Goal: Task Accomplishment & Management: Manage account settings

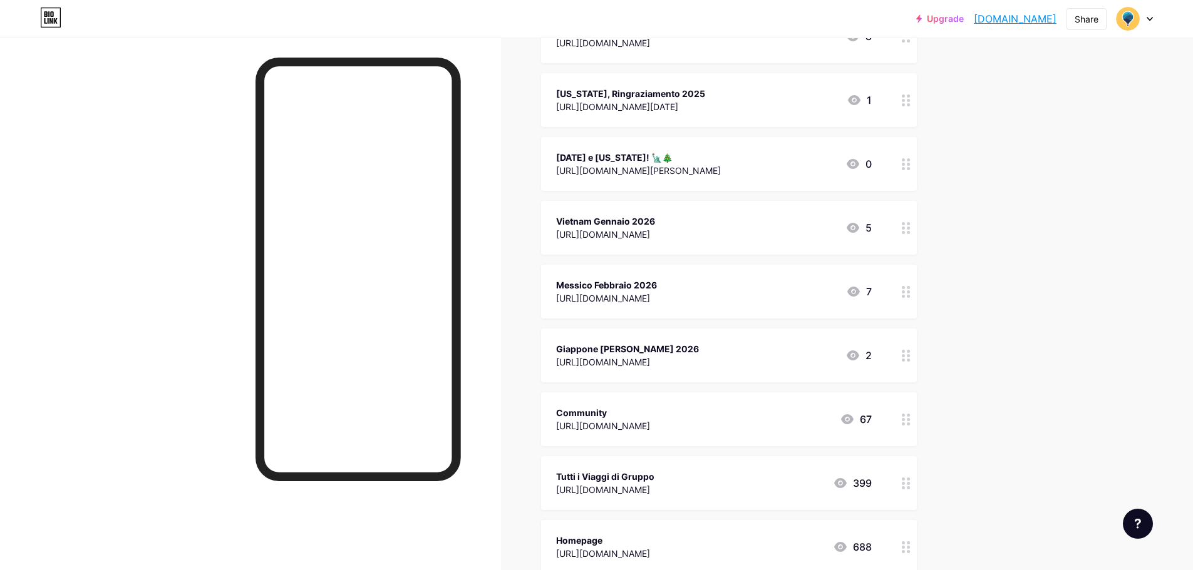
scroll to position [250, 0]
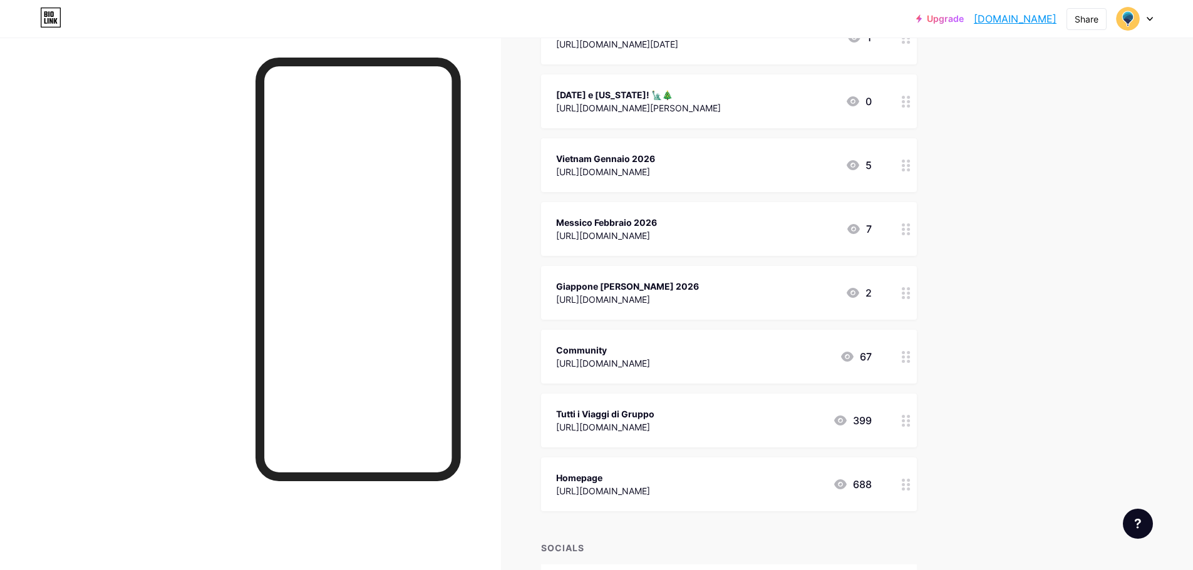
drag, startPoint x: 661, startPoint y: 416, endPoint x: 684, endPoint y: 120, distance: 297.7
click at [684, 120] on span "Thailandia [DATE]-[DATE] [URL][DOMAIN_NAME] 8 [US_STATE], Ringraziamento 2025 […" at bounding box center [729, 229] width 376 height 565
click at [993, 236] on div "Upgrade moondoo.bio.lin... moondoo.bio.link Share Switch accounts Moondoo bio.l…" at bounding box center [596, 279] width 1193 height 1058
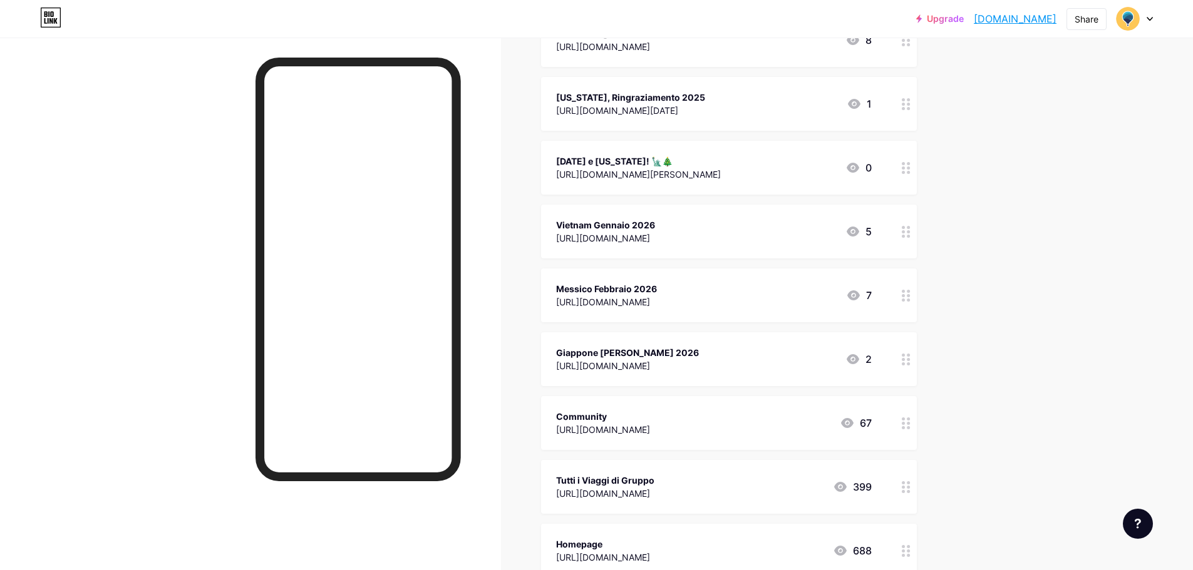
scroll to position [125, 0]
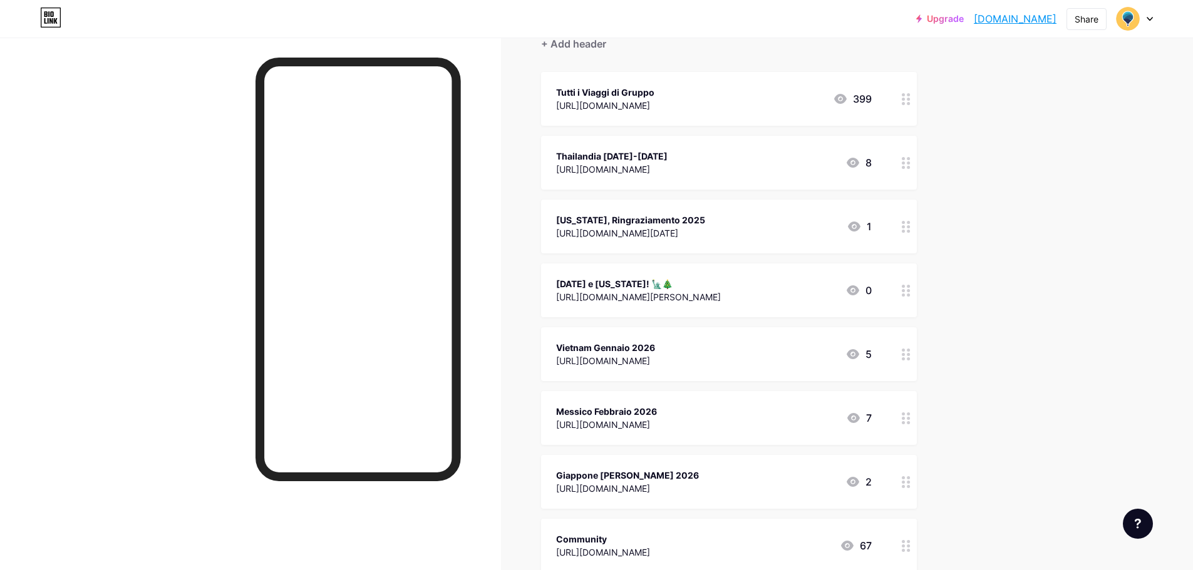
click at [998, 135] on div "Upgrade moondoo.bio.lin... moondoo.bio.link Share Switch accounts Moondoo bio.l…" at bounding box center [596, 404] width 1193 height 1058
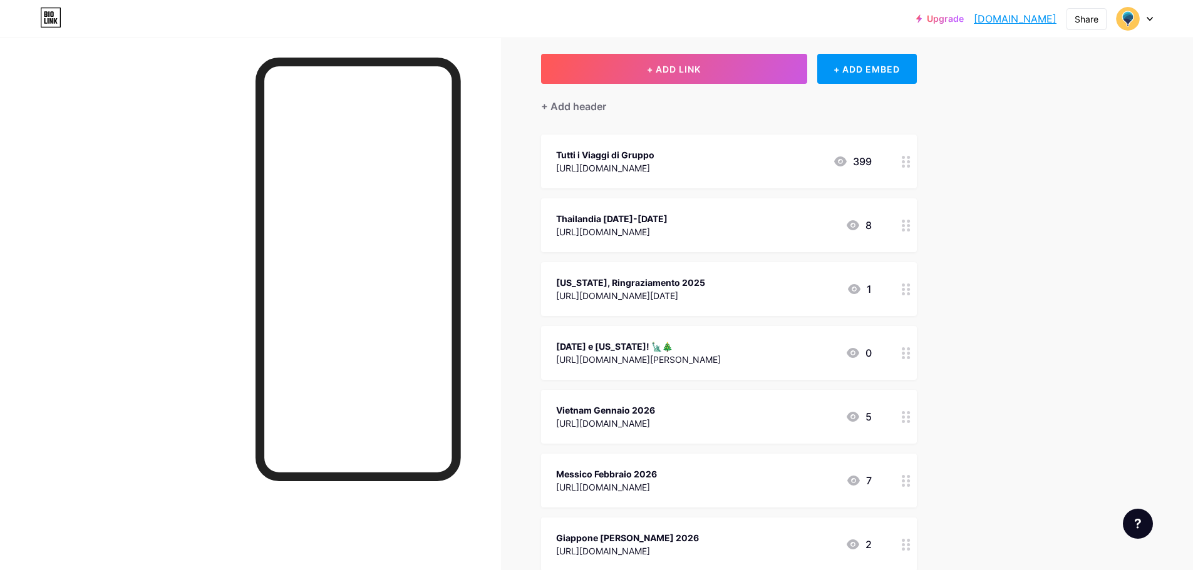
click at [703, 345] on div "[DATE] e [US_STATE]! 🗽🎄" at bounding box center [638, 346] width 165 height 13
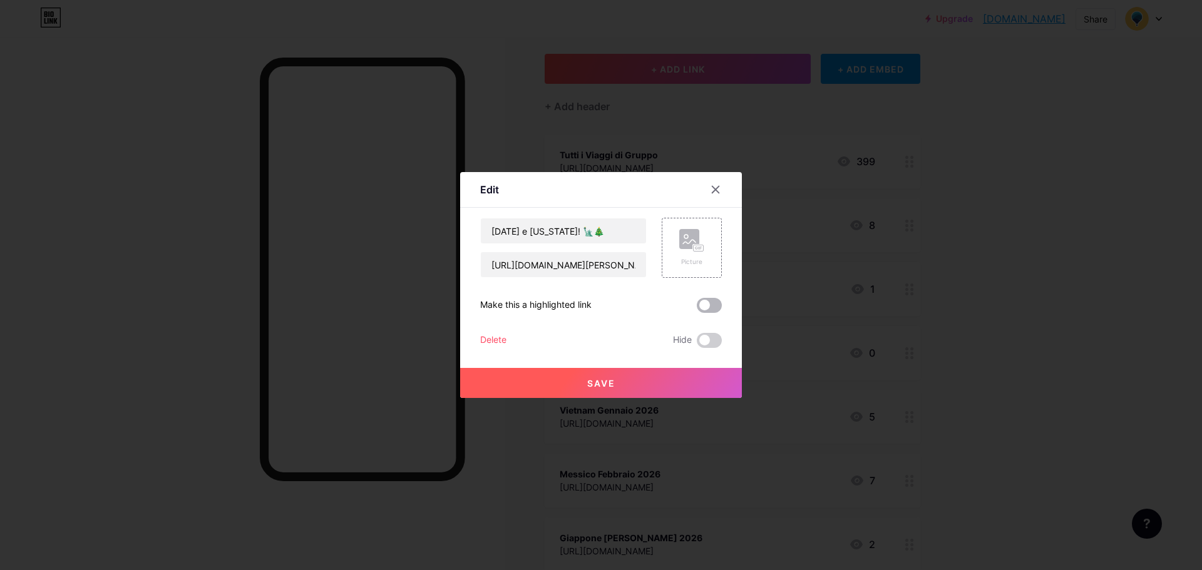
click at [697, 304] on span at bounding box center [709, 305] width 25 height 15
click at [697, 309] on input "checkbox" at bounding box center [697, 309] width 0 height 0
click at [593, 378] on span "Save" at bounding box center [601, 383] width 28 height 11
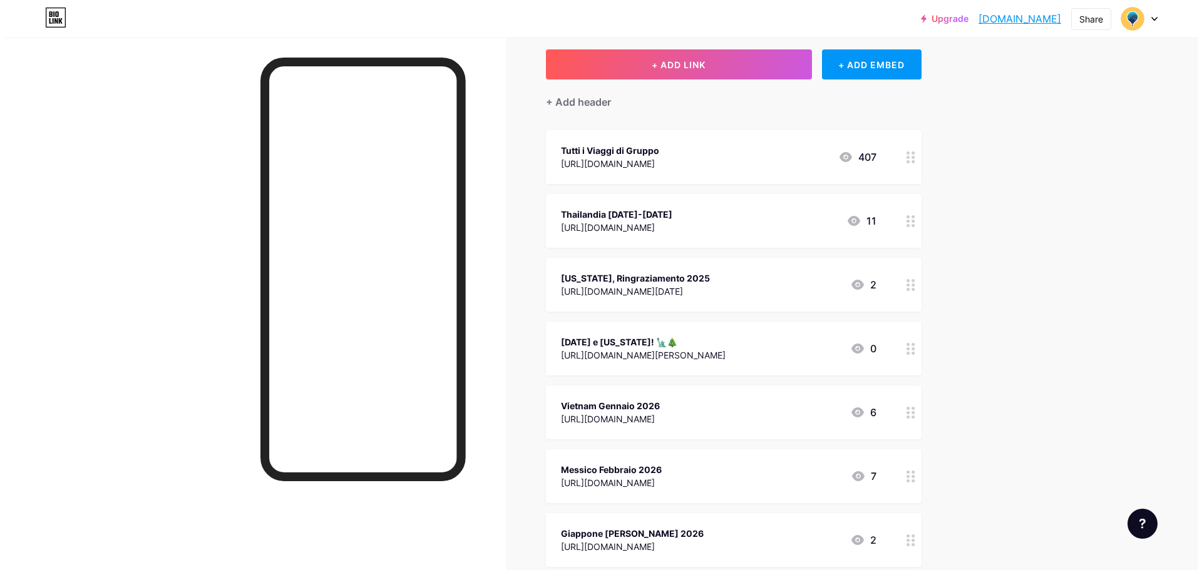
scroll to position [0, 0]
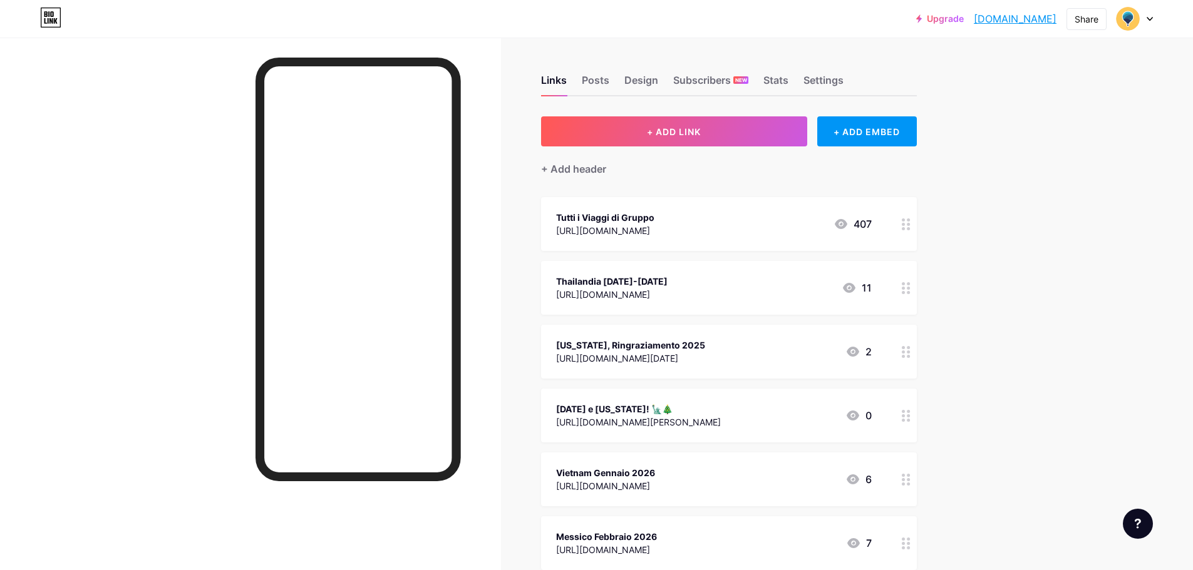
click at [627, 339] on div "New York, Ringraziamento 2025" at bounding box center [630, 345] width 149 height 13
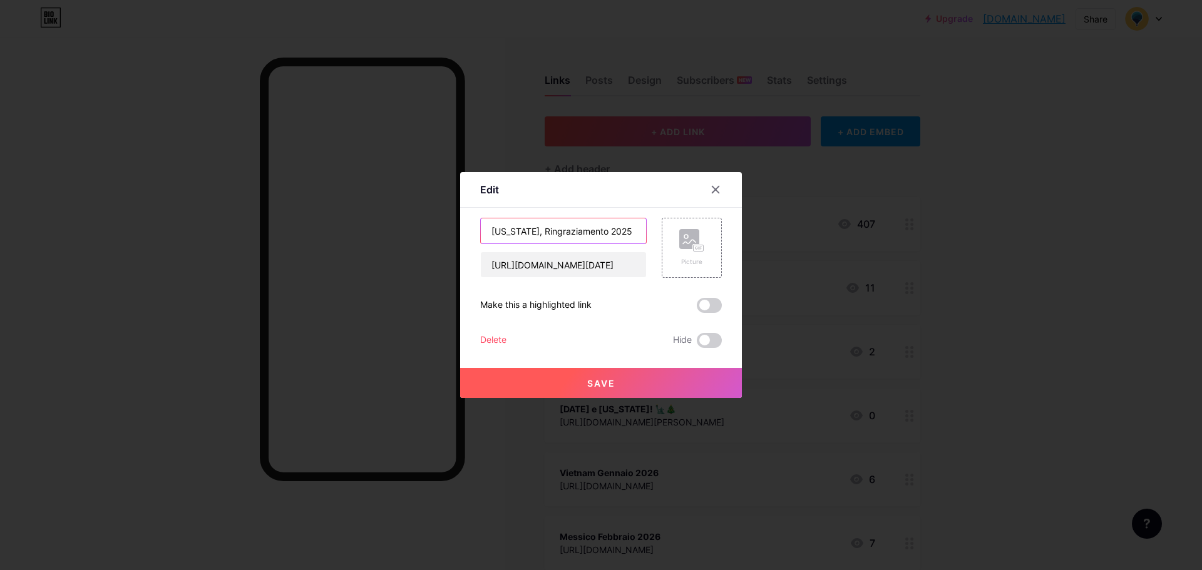
click at [599, 229] on input "New York, Ringraziamento 2025" at bounding box center [563, 231] width 165 height 25
click at [529, 230] on input "New York, Ringraziamento 2025" at bounding box center [563, 231] width 165 height 25
click at [532, 230] on input "New York, Ringraziamento 2025" at bounding box center [563, 231] width 165 height 25
paste input "🦃"
click at [600, 232] on input "New York, Ringraziamento 2025" at bounding box center [563, 231] width 165 height 25
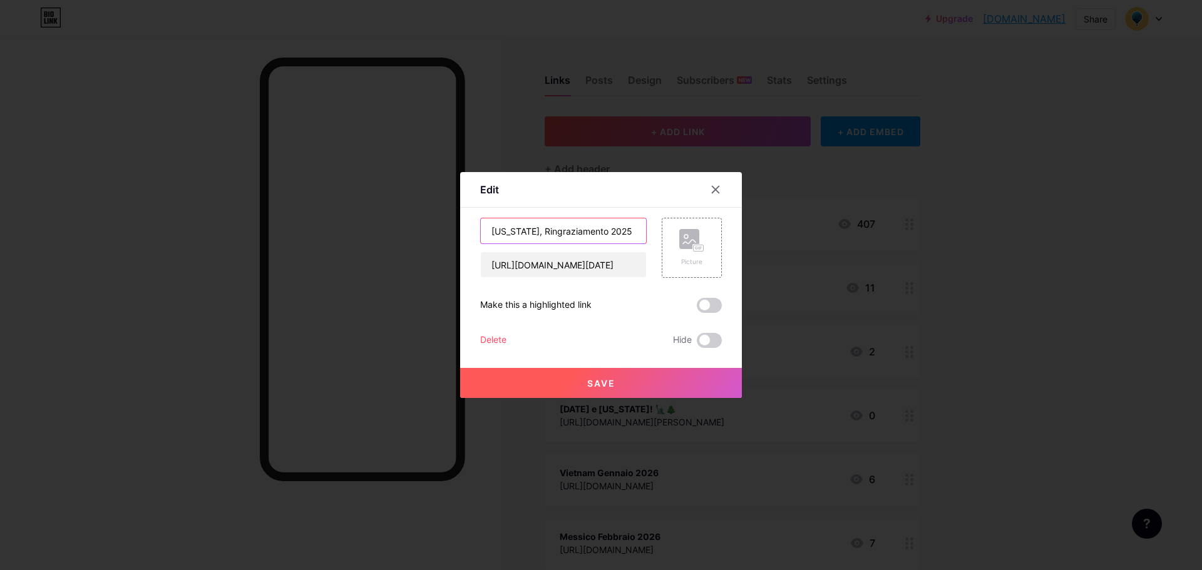
paste input "🦃"
click at [619, 233] on input "New York, Ringraziamento 2025" at bounding box center [563, 231] width 165 height 25
paste input "🦃"
click at [619, 230] on input "New York, Ringraziamento 2025 🦃" at bounding box center [563, 231] width 165 height 25
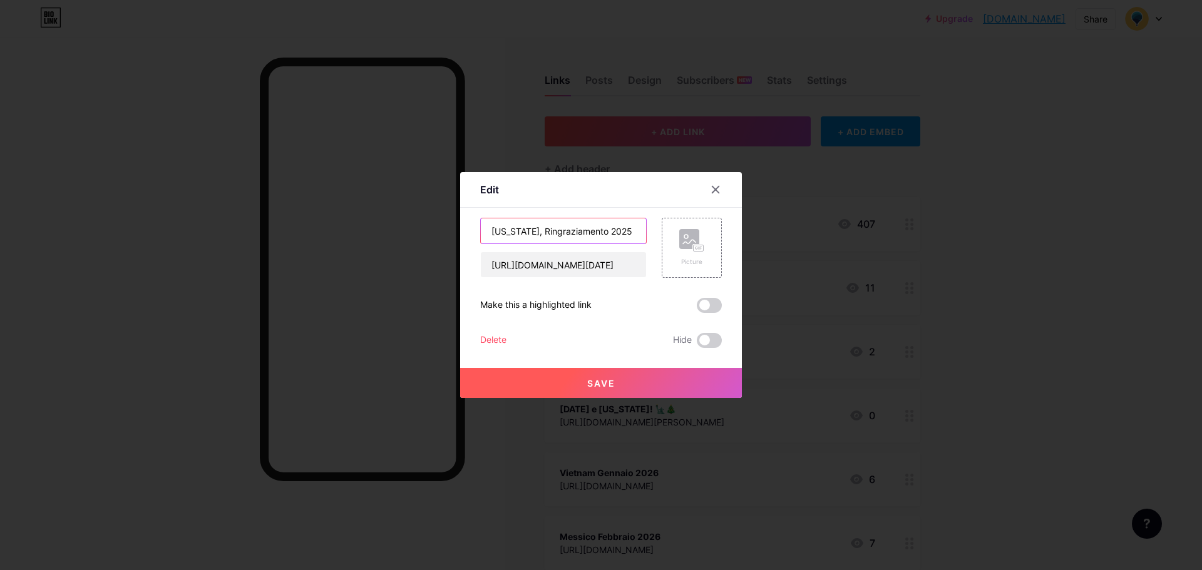
scroll to position [0, 0]
paste input "🦃"
type input "New York, Ringraziamento 2025 🦃"
click at [592, 378] on span "Save" at bounding box center [601, 383] width 28 height 11
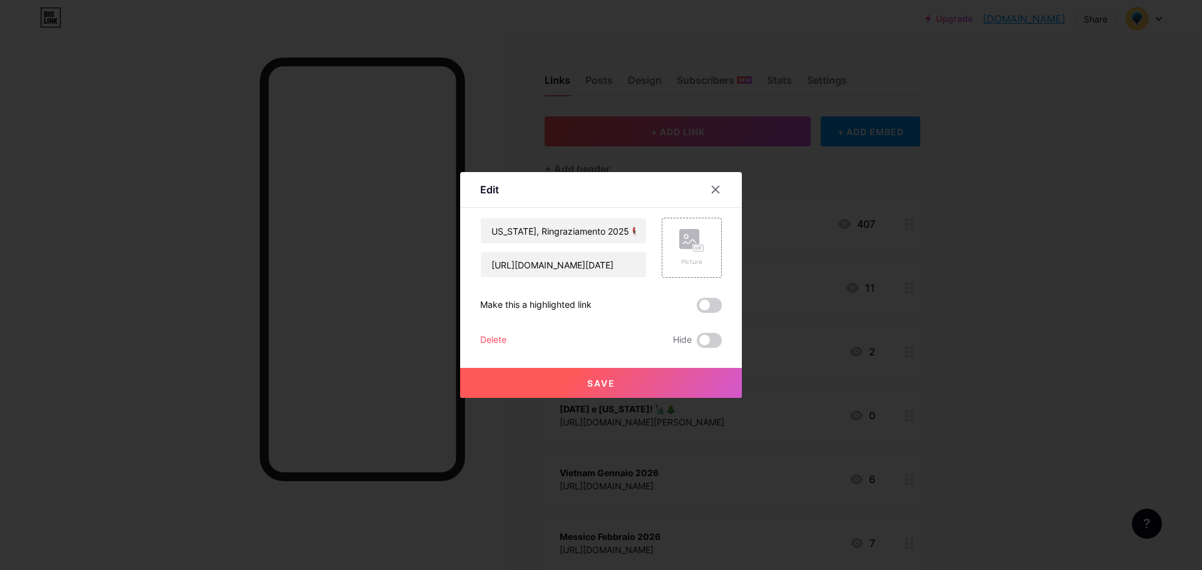
scroll to position [0, 0]
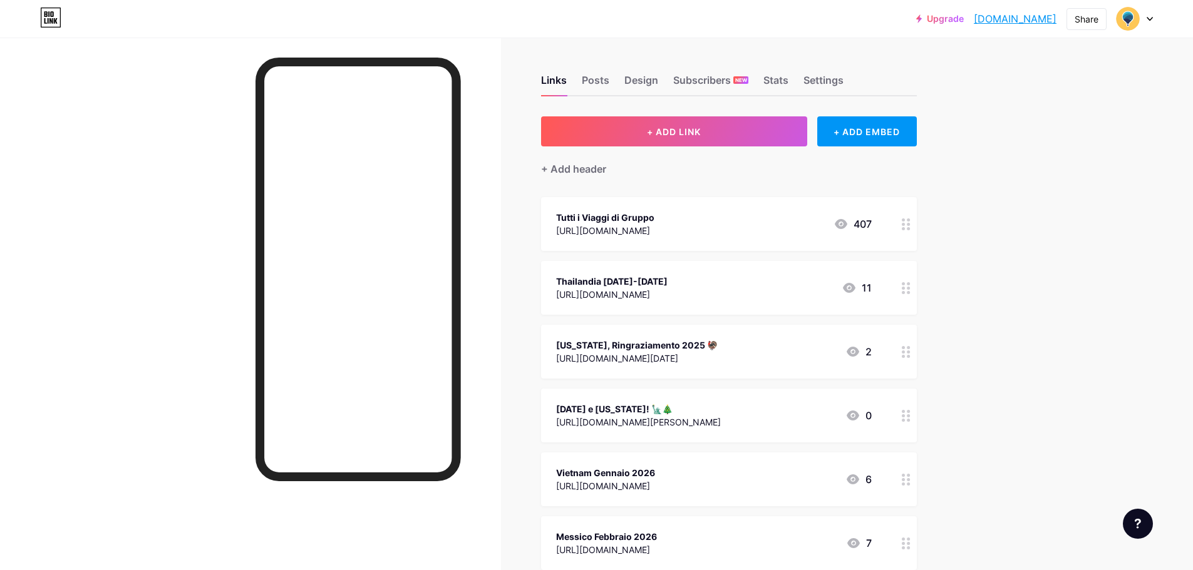
click at [718, 346] on div "New York, Ringraziamento 2025 🦃" at bounding box center [637, 345] width 162 height 13
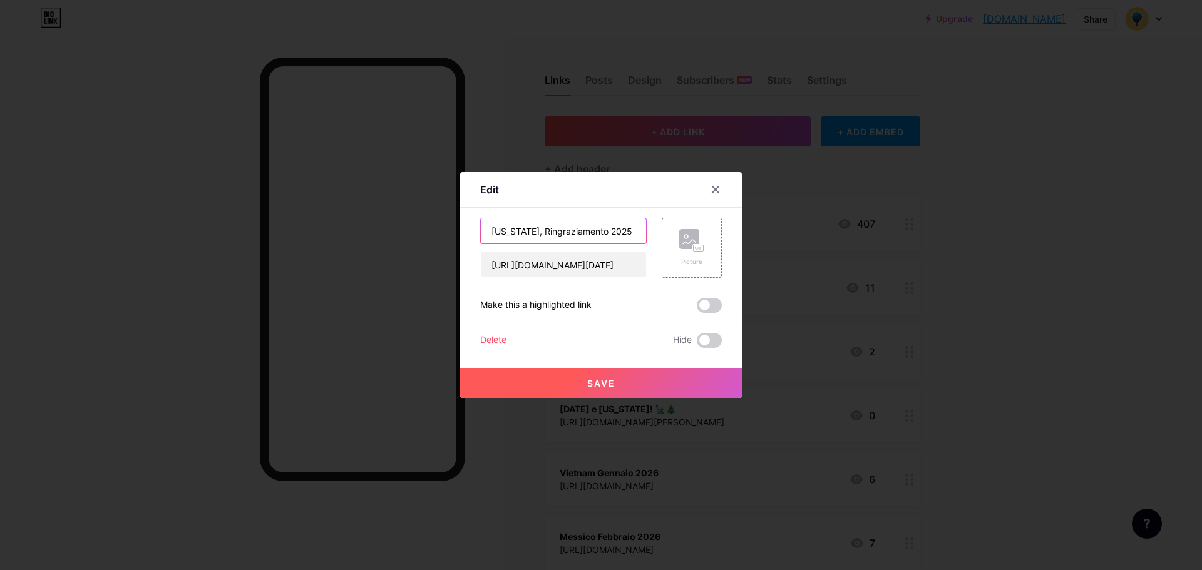
scroll to position [0, 3]
click at [626, 234] on input "New York, Ringraziamento 2025 🦃" at bounding box center [563, 231] width 165 height 25
click at [562, 229] on input "New York, Ringraziamento 2025 🦃" at bounding box center [563, 231] width 165 height 25
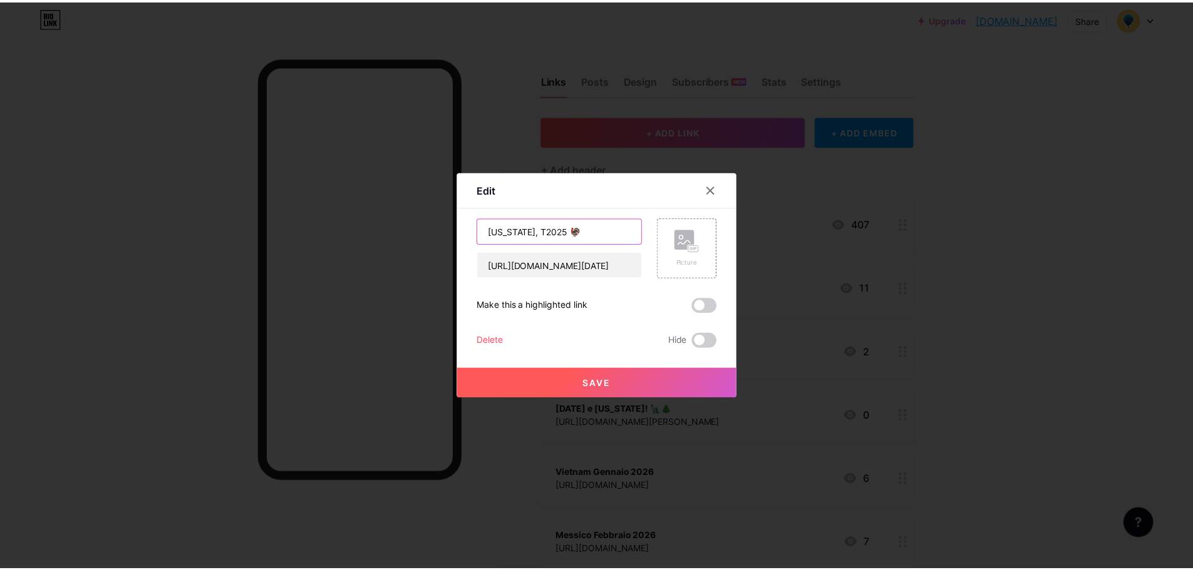
scroll to position [0, 0]
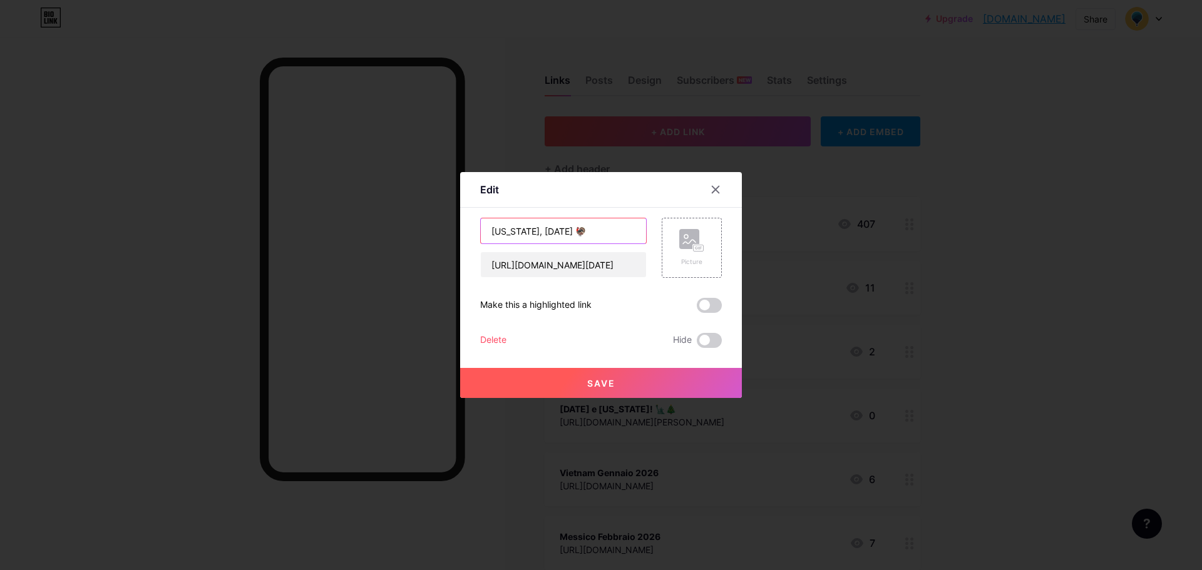
type input "[US_STATE], [DATE] 🦃"
click at [622, 386] on button "Save" at bounding box center [601, 383] width 282 height 30
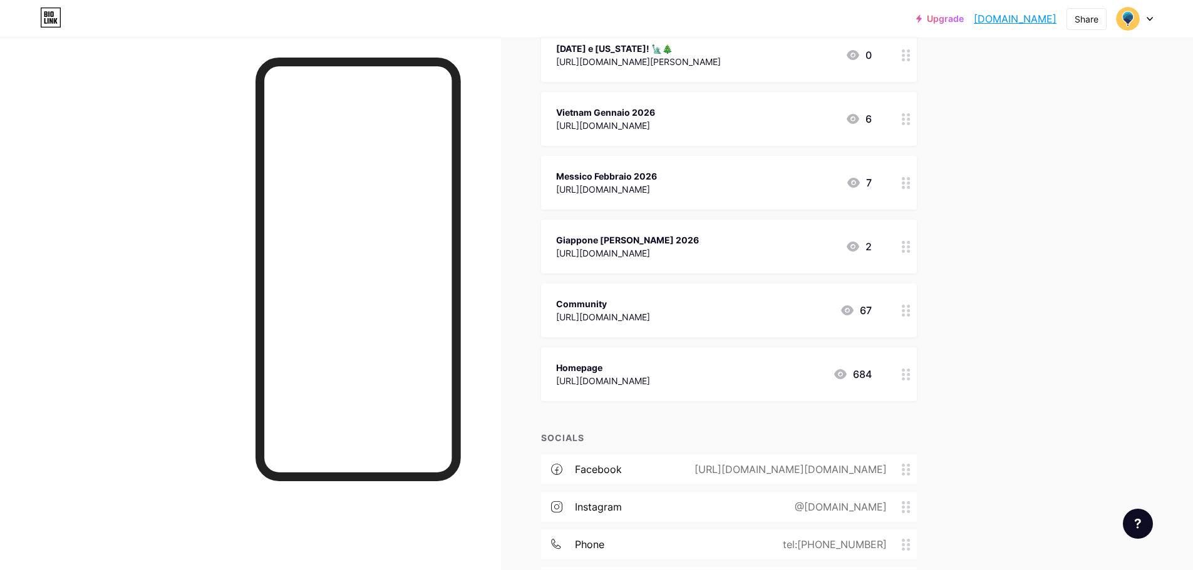
scroll to position [376, 0]
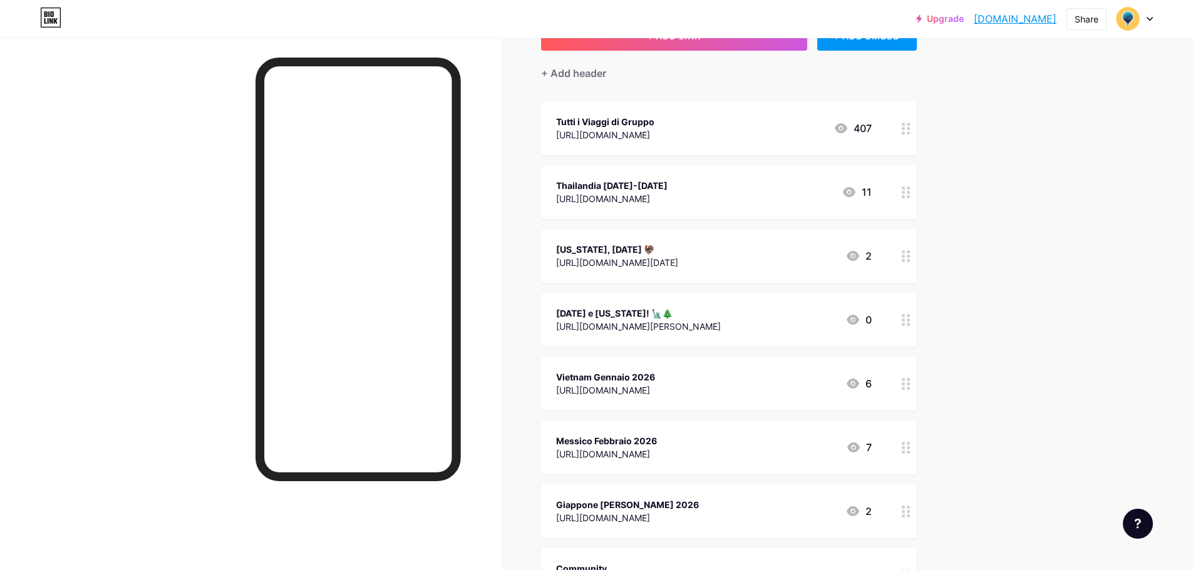
scroll to position [250, 0]
